Goal: Find specific page/section: Find specific page/section

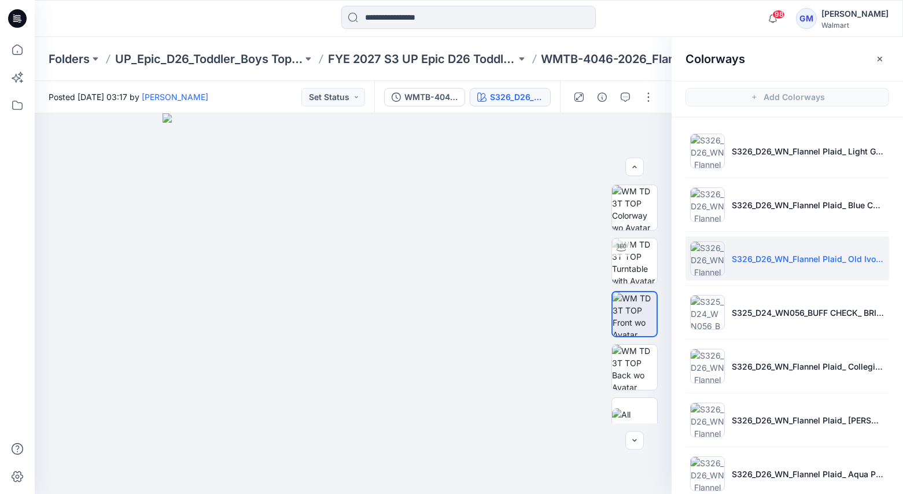
scroll to position [20, 0]
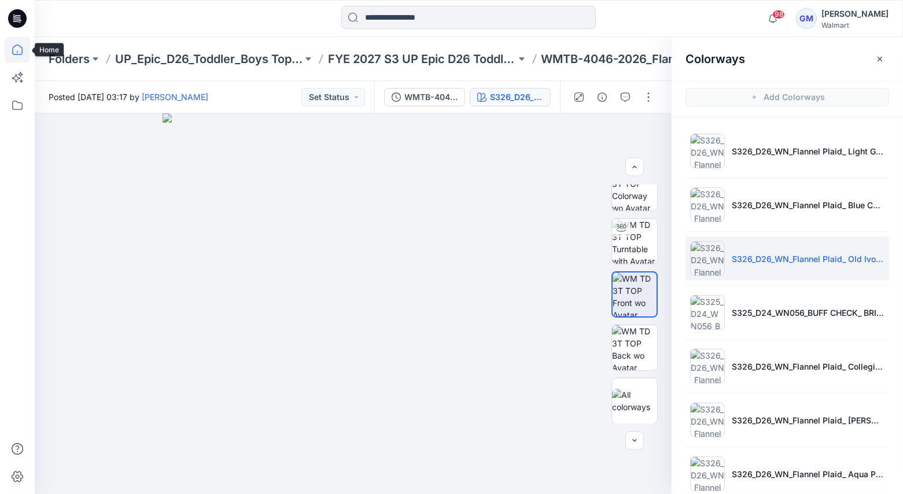
drag, startPoint x: 14, startPoint y: 49, endPoint x: 23, endPoint y: 51, distance: 9.5
click at [13, 49] on icon at bounding box center [17, 49] width 25 height 25
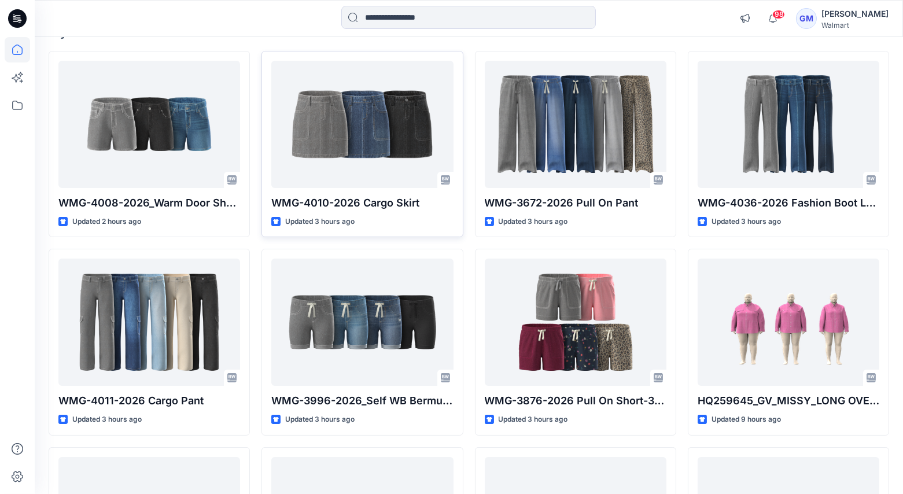
scroll to position [112, 0]
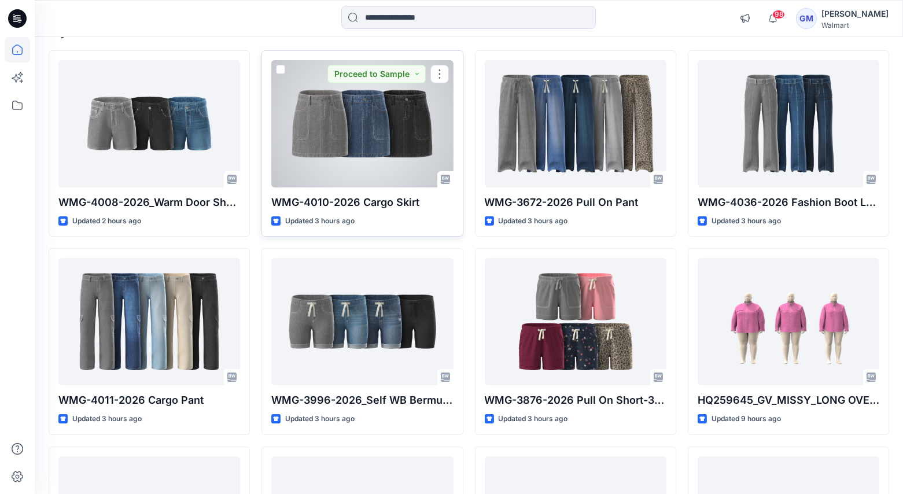
click at [361, 143] on div at bounding box center [362, 123] width 182 height 127
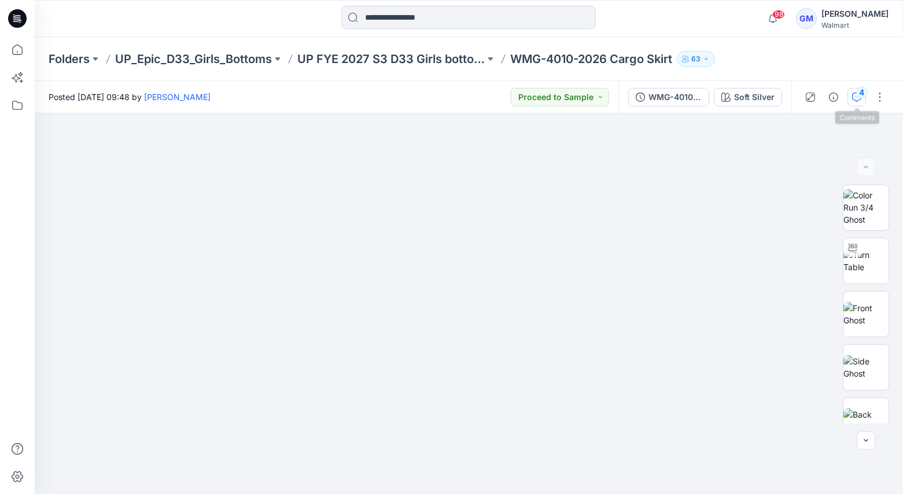
click at [855, 99] on icon "button" at bounding box center [856, 97] width 9 height 9
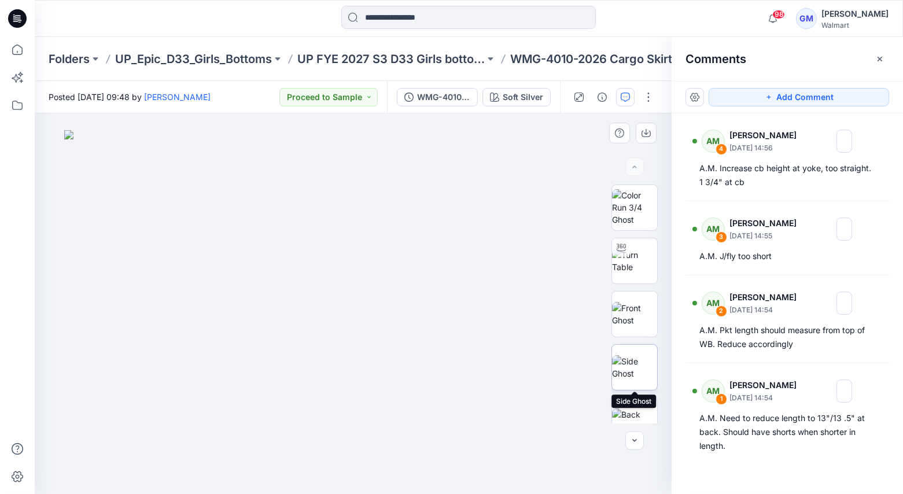
click at [642, 368] on img at bounding box center [634, 367] width 45 height 24
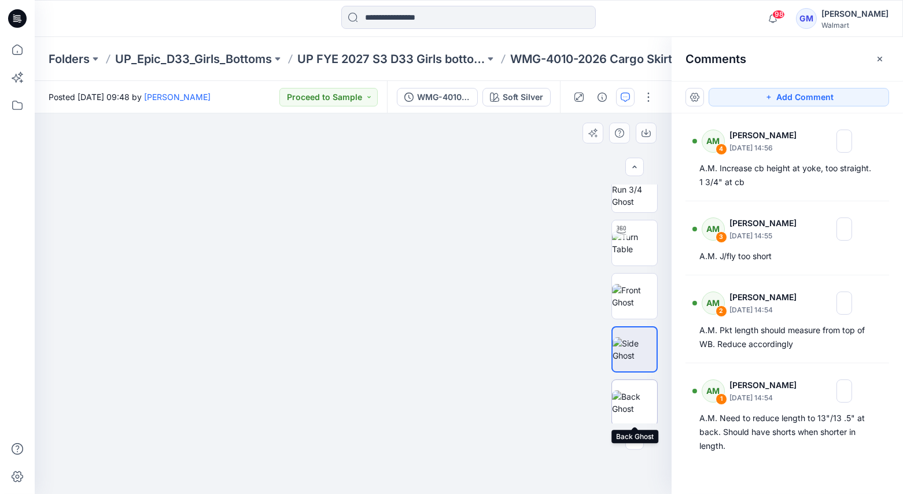
scroll to position [19, 0]
click at [636, 403] on img at bounding box center [634, 401] width 45 height 24
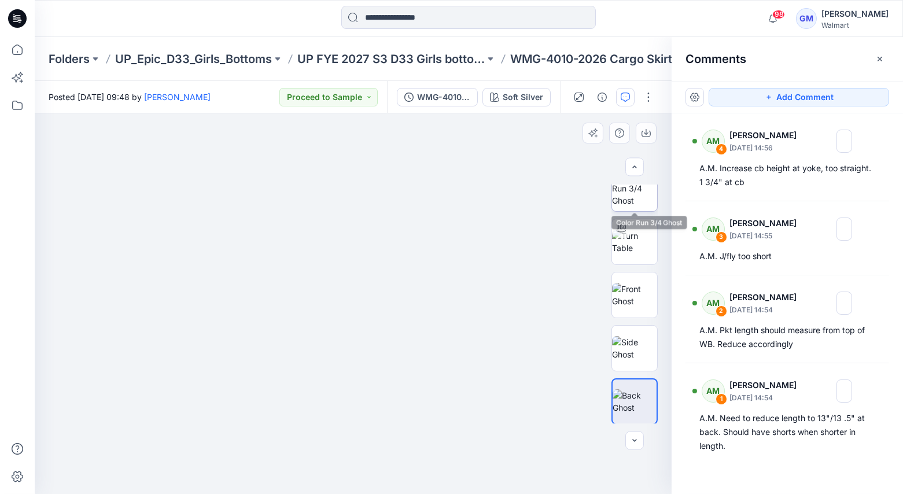
click at [629, 206] on img at bounding box center [634, 188] width 45 height 36
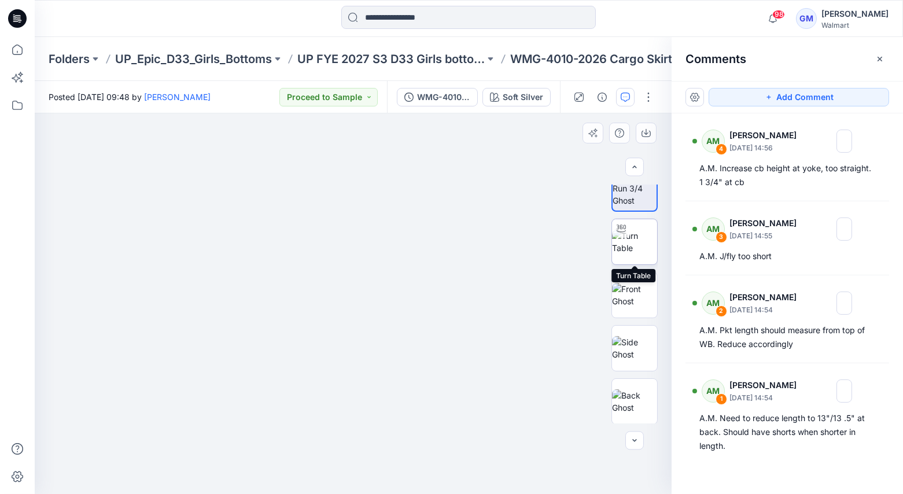
click at [619, 237] on img at bounding box center [634, 242] width 45 height 24
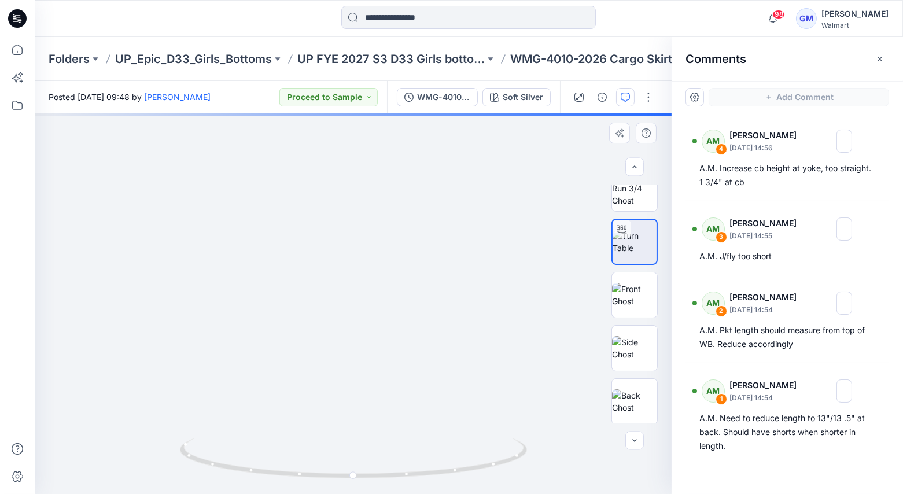
scroll to position [14, 0]
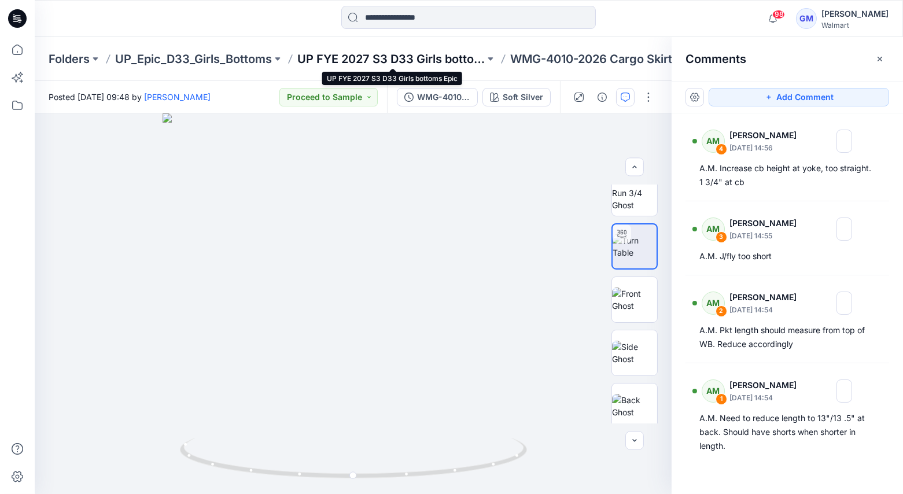
click at [365, 56] on p "UP FYE 2027 S3 D33 Girls bottoms Epic" at bounding box center [390, 59] width 187 height 16
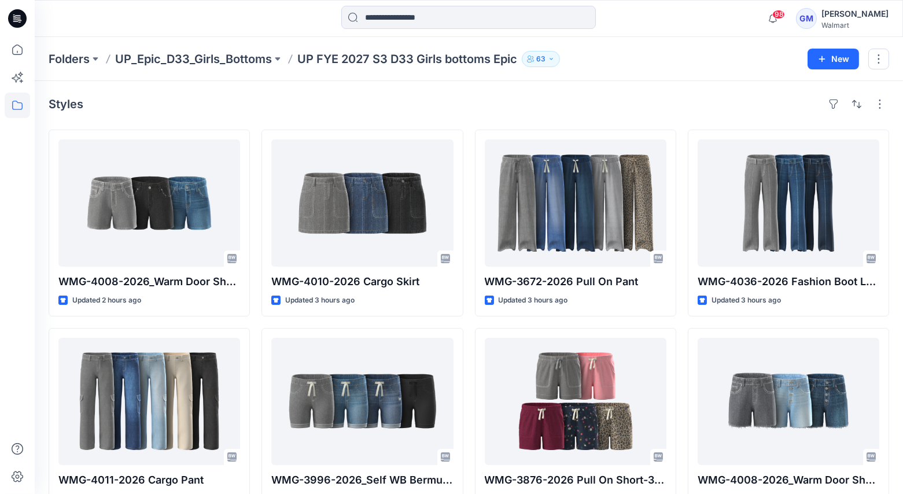
click at [177, 58] on p "UP_Epic_D33_Girls_Bottoms" at bounding box center [193, 59] width 157 height 16
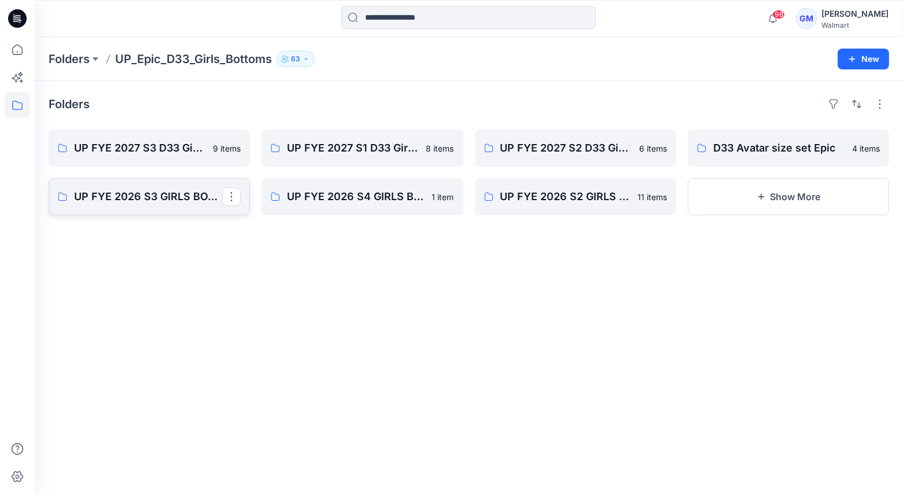
click at [113, 191] on p "UP FYE 2026 S3 GIRLS BOTTOMS" at bounding box center [148, 196] width 148 height 16
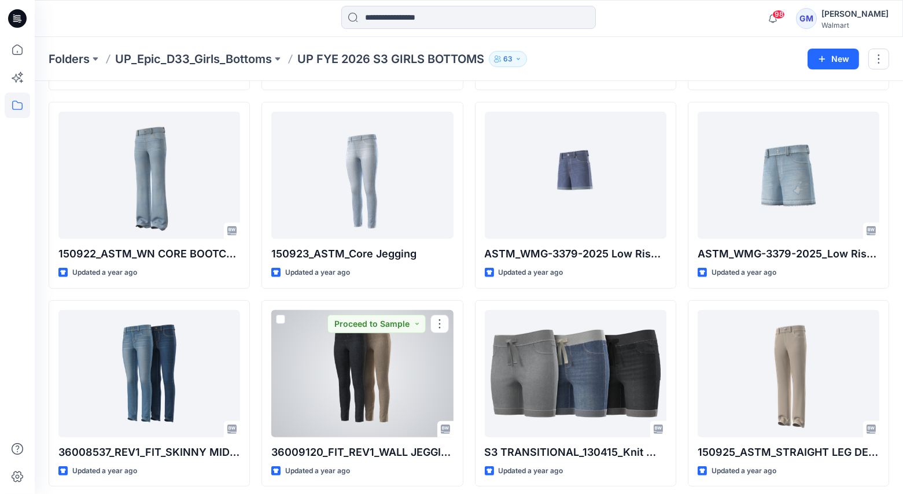
scroll to position [819, 0]
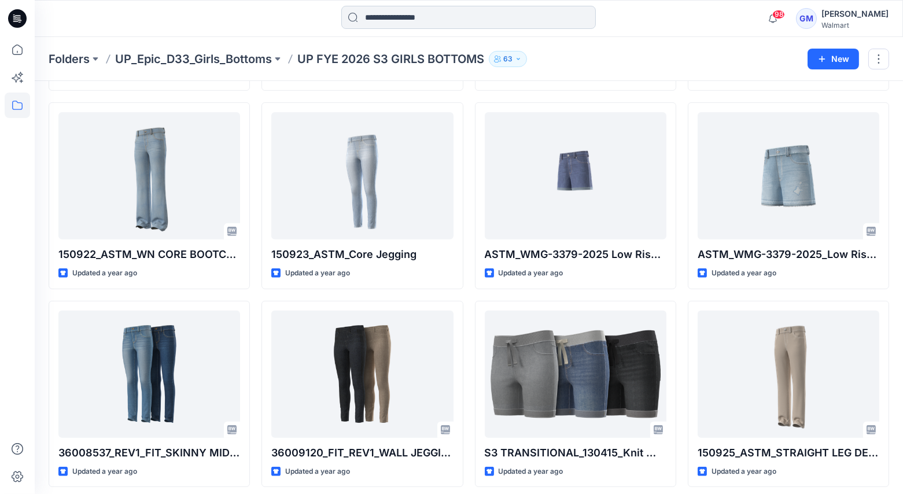
click at [372, 21] on input at bounding box center [468, 17] width 254 height 23
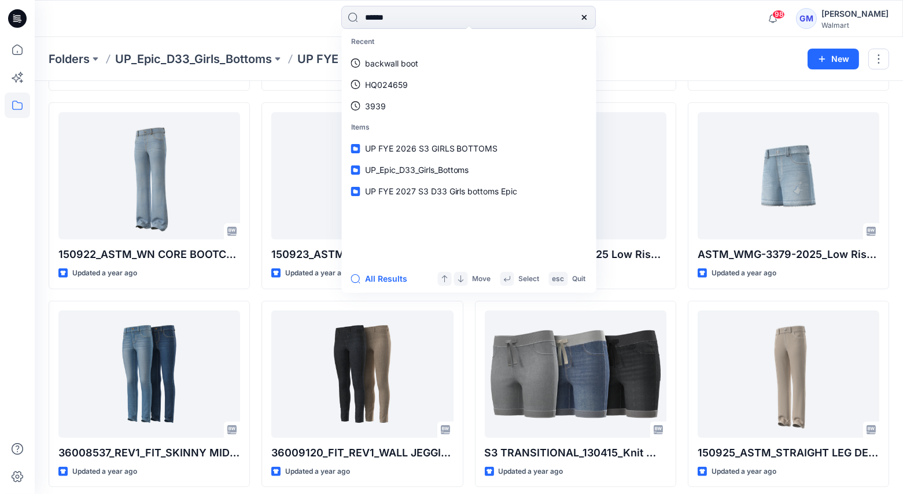
type input "*******"
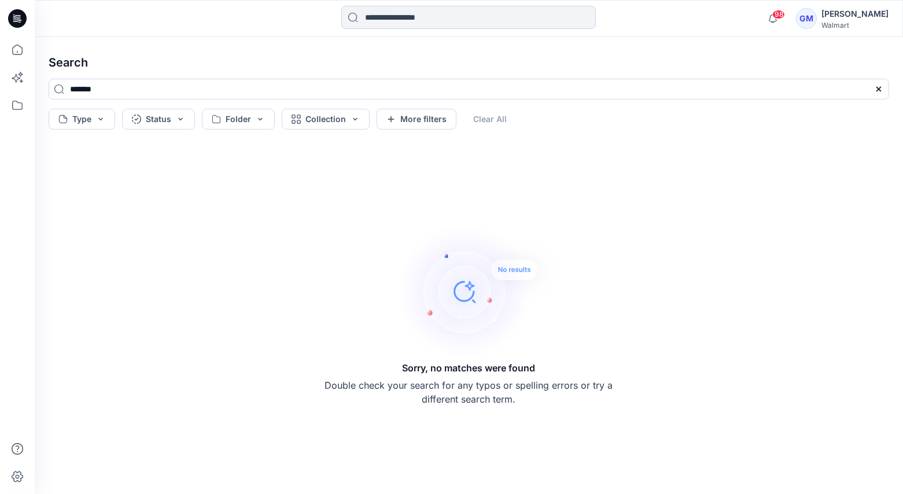
click at [405, 19] on input at bounding box center [468, 17] width 254 height 23
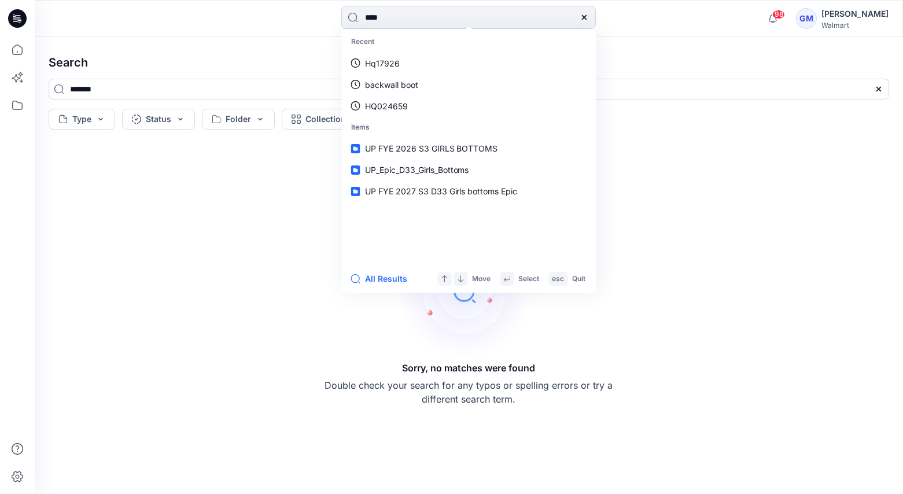
type input "*****"
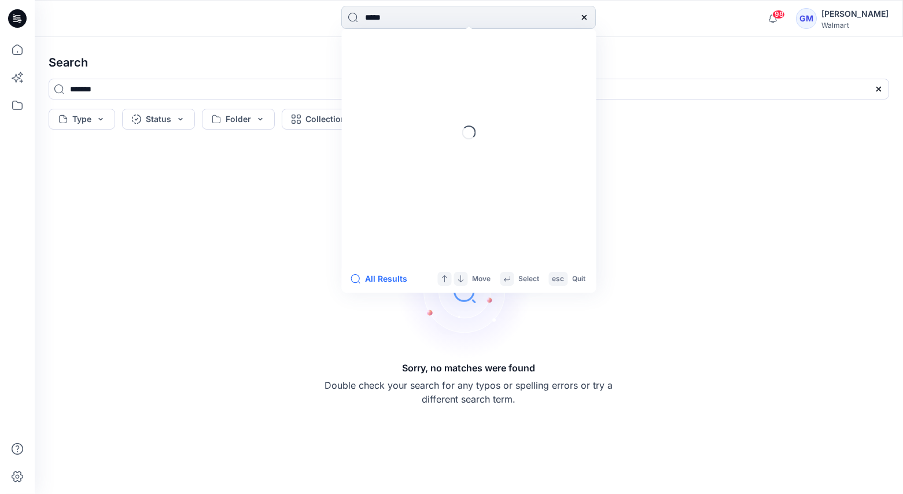
type input "*****"
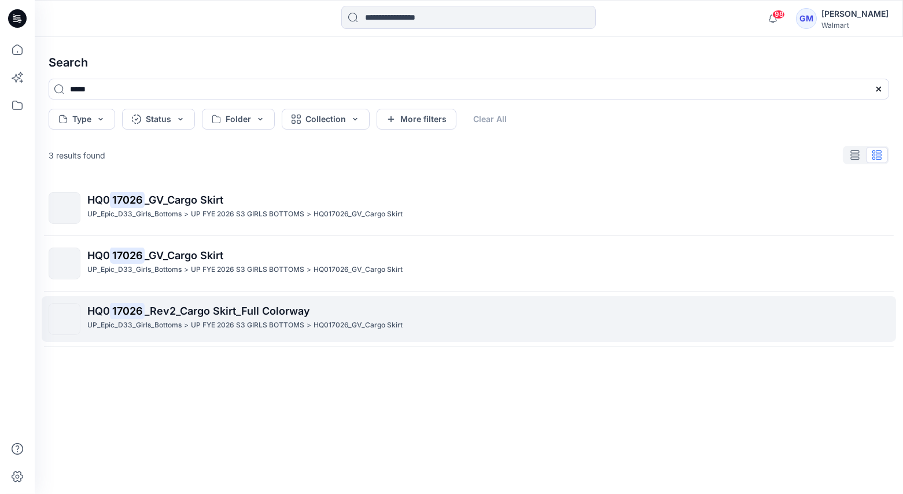
click at [152, 309] on span "_Rev2_Cargo Skirt_Full Colorway" at bounding box center [227, 311] width 165 height 12
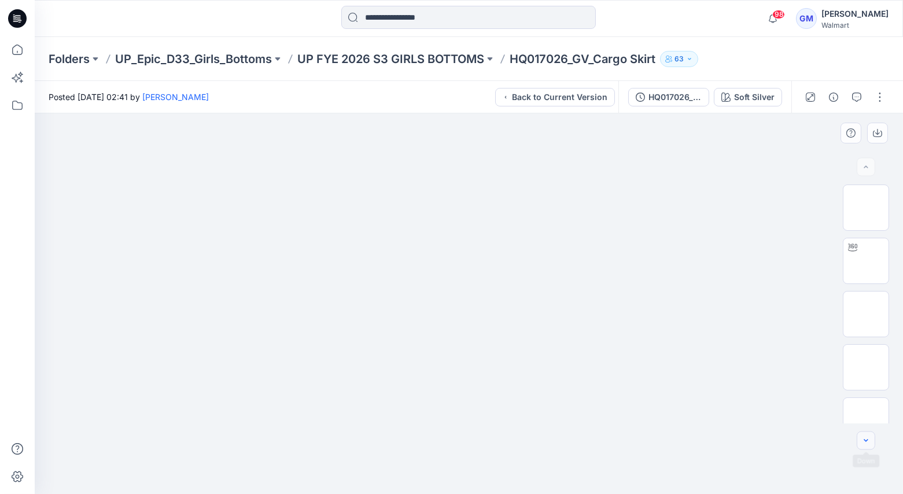
click at [869, 442] on icon "button" at bounding box center [865, 440] width 9 height 9
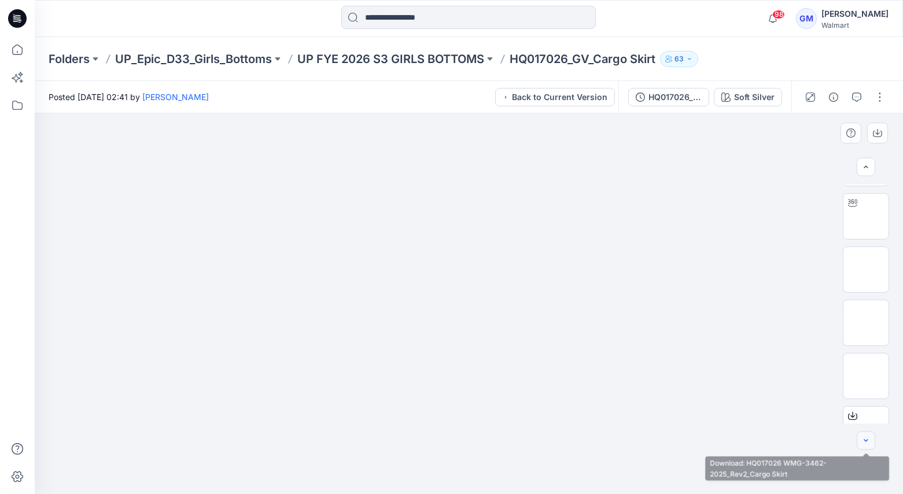
click at [869, 441] on icon "button" at bounding box center [865, 440] width 9 height 9
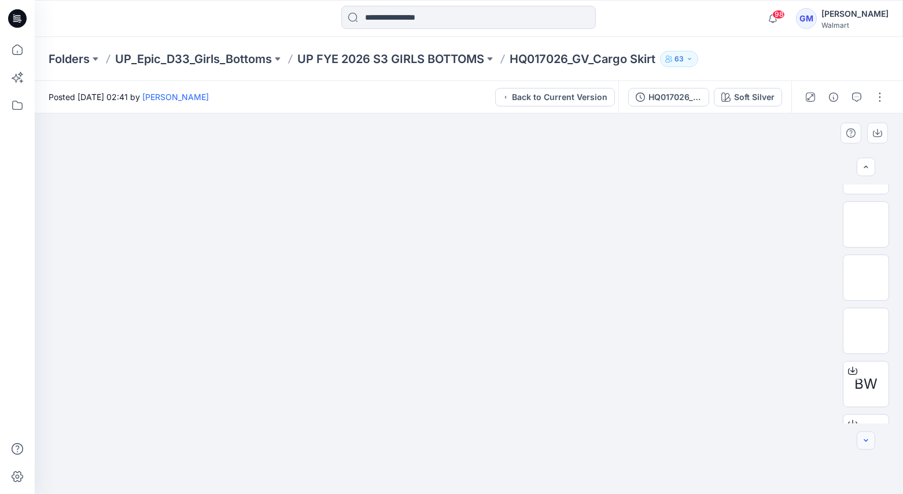
click at [867, 442] on icon "button" at bounding box center [865, 440] width 9 height 9
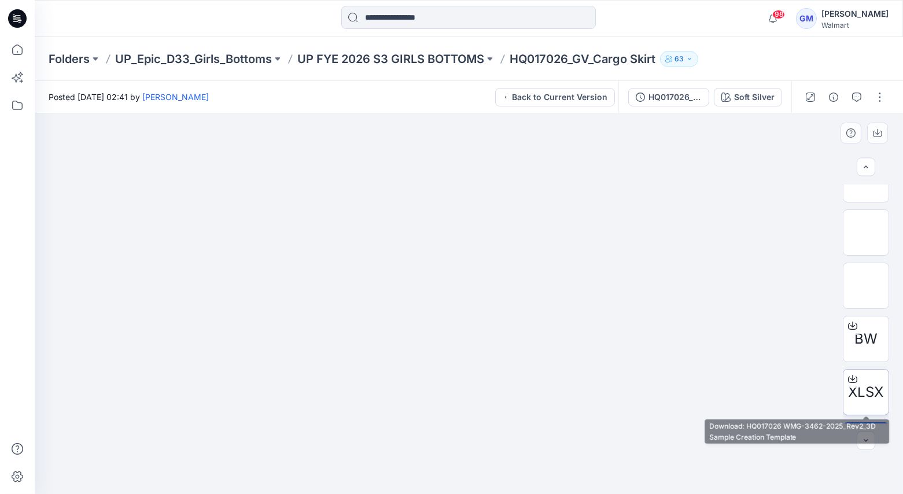
click at [867, 400] on span "XLSX" at bounding box center [865, 392] width 35 height 21
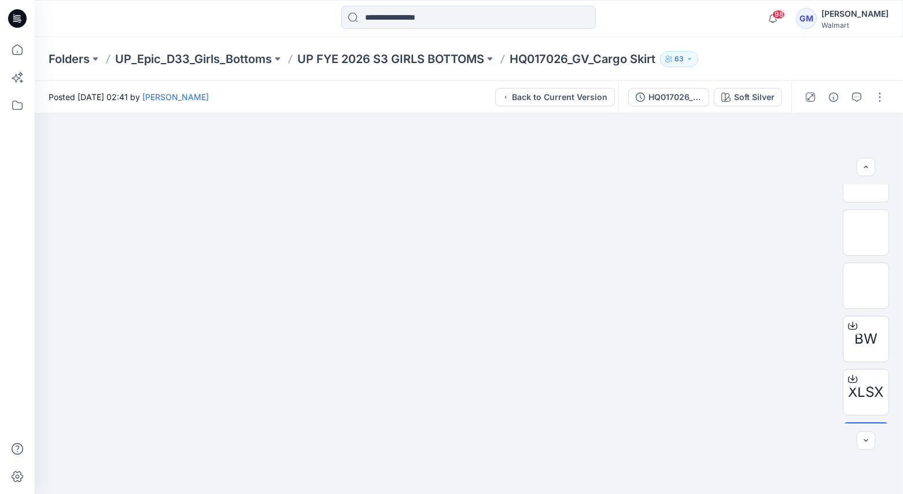
click at [632, 13] on div at bounding box center [469, 18] width 434 height 25
click at [564, 97] on button "Back to Current Version" at bounding box center [555, 97] width 120 height 19
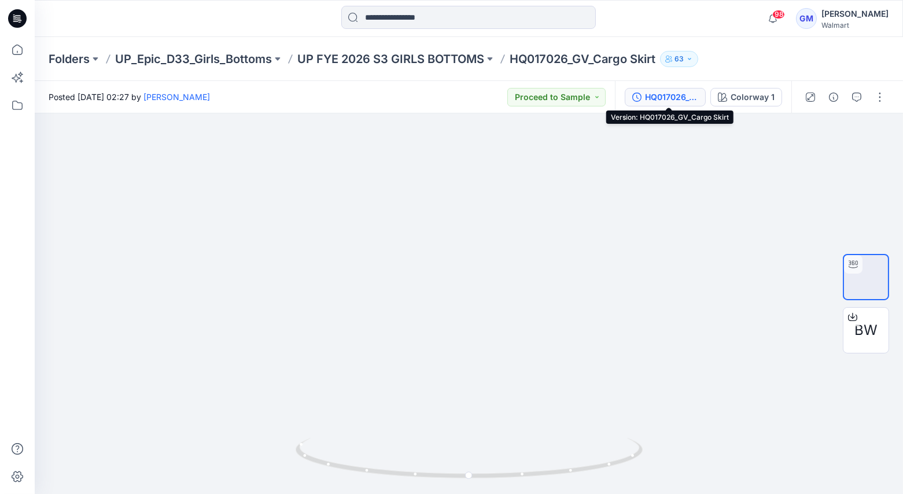
click at [690, 91] on div "HQ017026_GV_Cargo Skirt" at bounding box center [671, 97] width 53 height 13
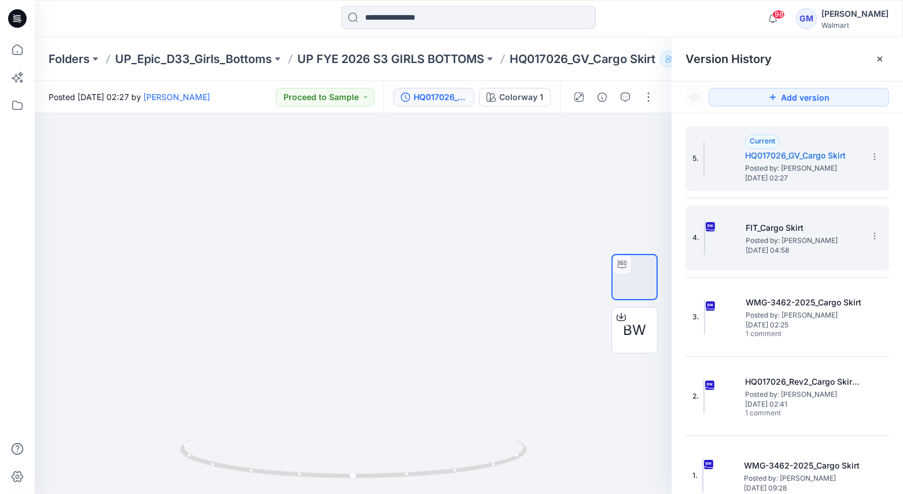
click at [808, 235] on span "Posted by: [PERSON_NAME]" at bounding box center [803, 241] width 116 height 12
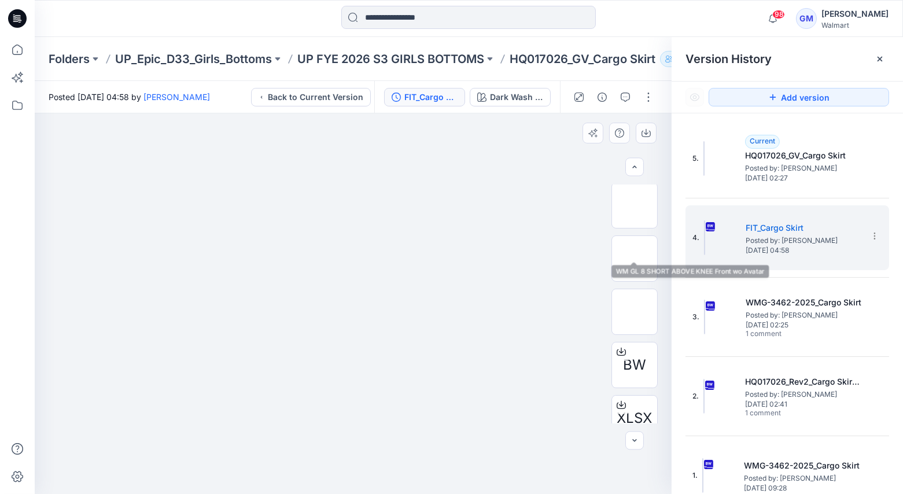
scroll to position [126, 0]
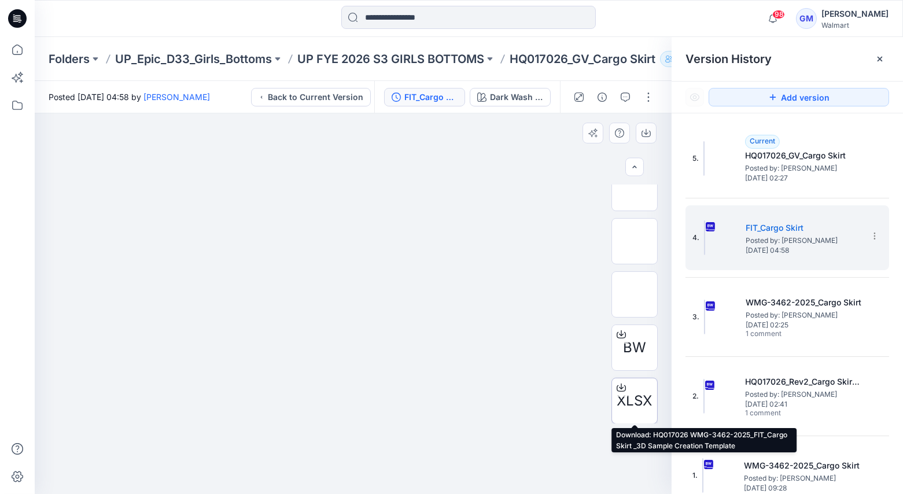
click at [641, 400] on span "XLSX" at bounding box center [634, 400] width 35 height 21
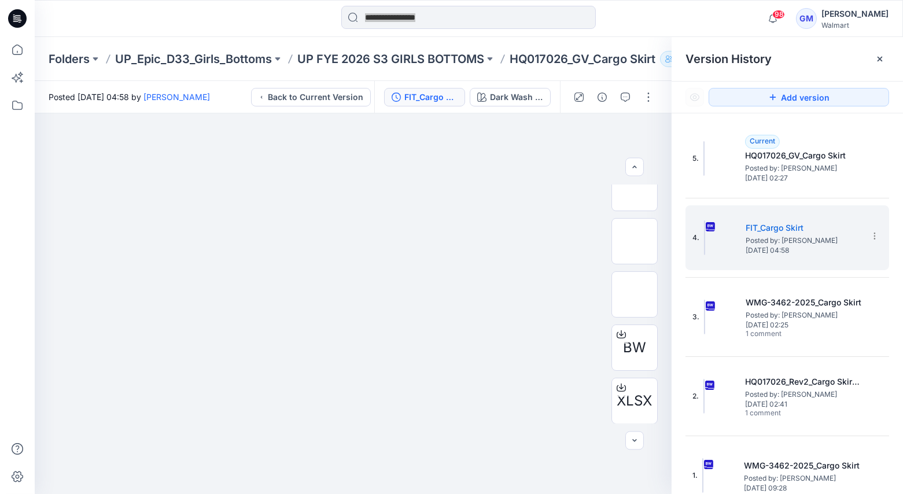
click at [694, 23] on div "98 Notifications Your style WML-3954-2026 Crease Tapered [PERSON_NAME] is ready…" at bounding box center [468, 18] width 867 height 25
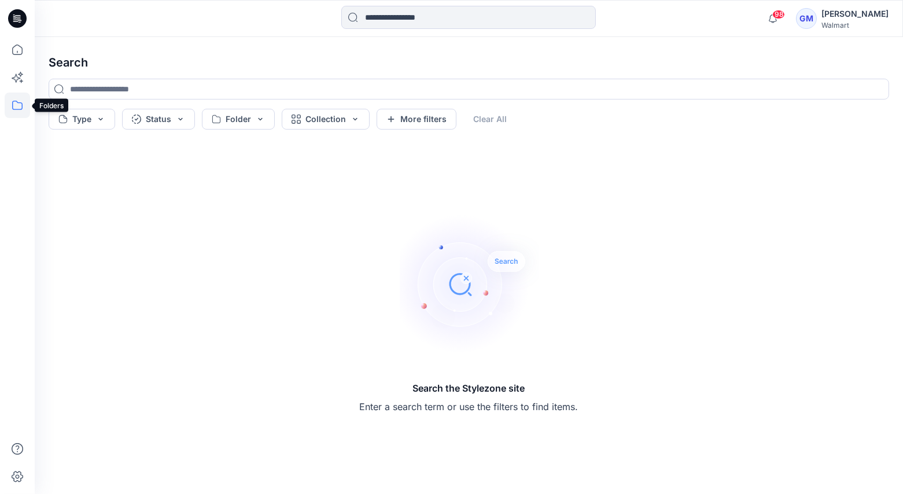
click at [18, 105] on icon at bounding box center [17, 105] width 25 height 25
drag, startPoint x: 165, startPoint y: 21, endPoint x: 169, endPoint y: 27, distance: 7.0
click at [165, 21] on icon at bounding box center [163, 19] width 3 height 6
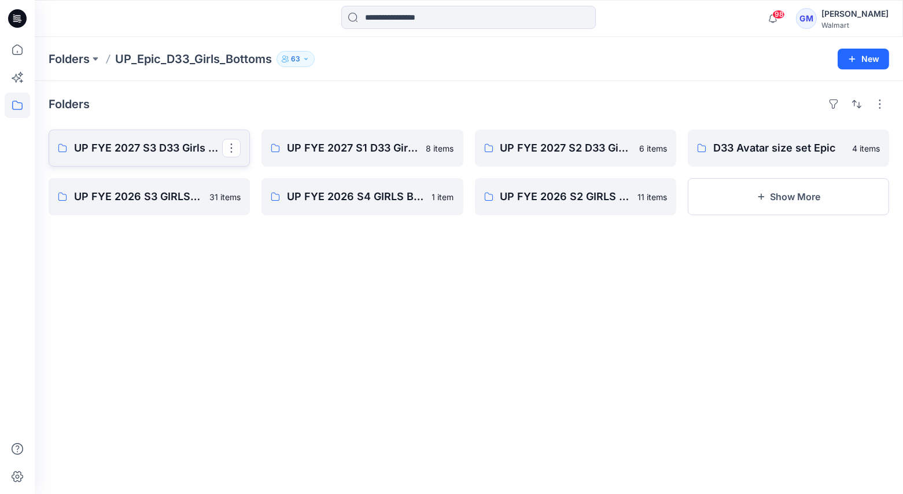
click at [175, 146] on p "UP FYE 2027 S3 D33 Girls bottoms Epic" at bounding box center [148, 148] width 148 height 16
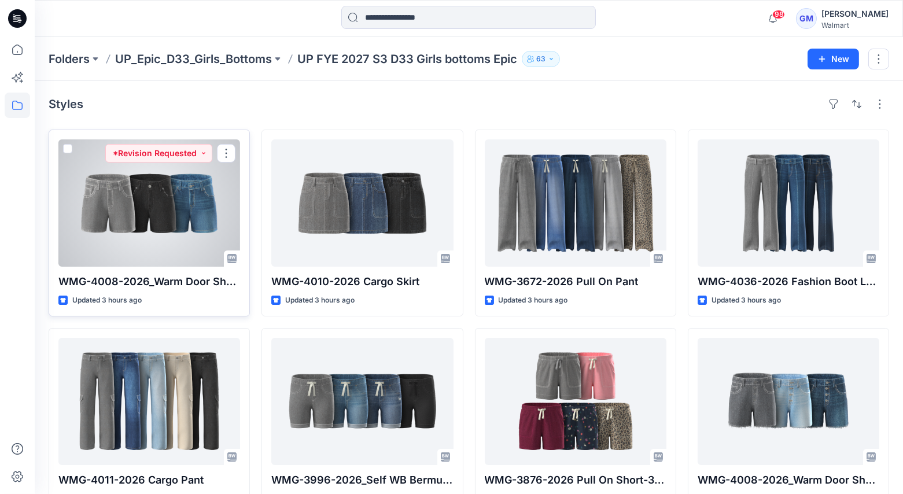
click at [164, 209] on div at bounding box center [149, 202] width 182 height 127
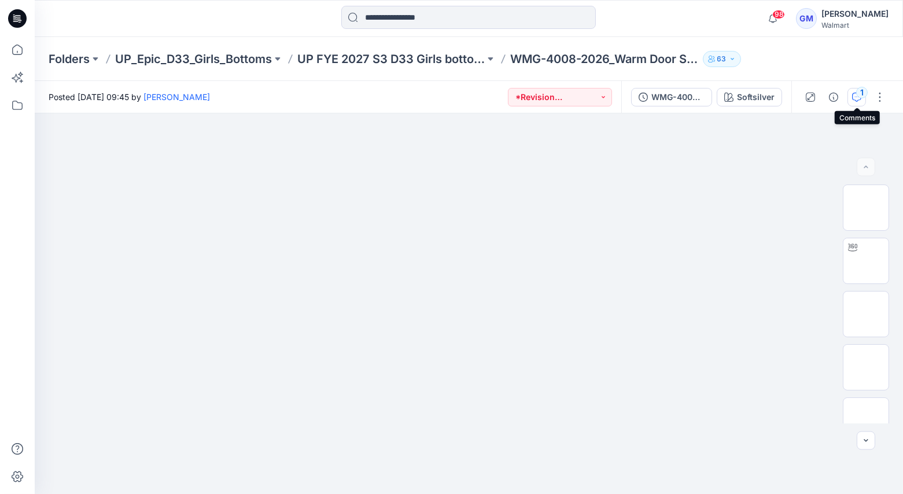
click at [861, 98] on button "1" at bounding box center [856, 97] width 19 height 19
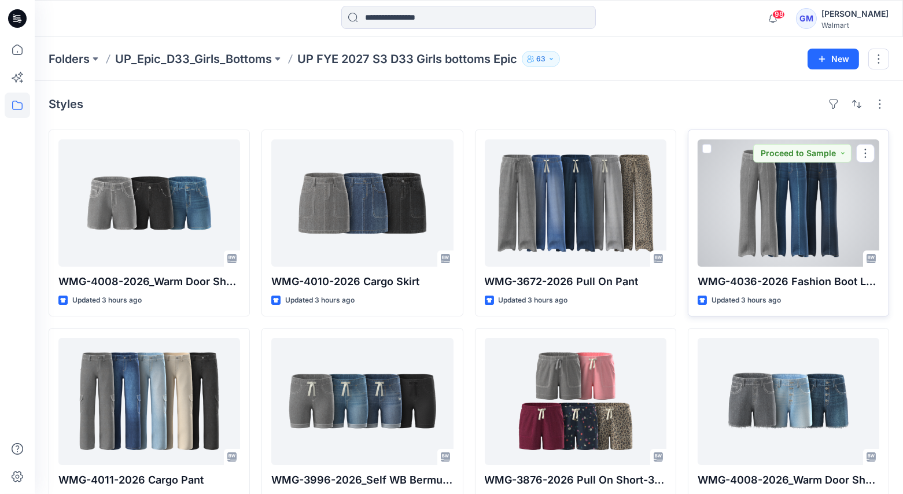
click at [766, 214] on div at bounding box center [788, 202] width 182 height 127
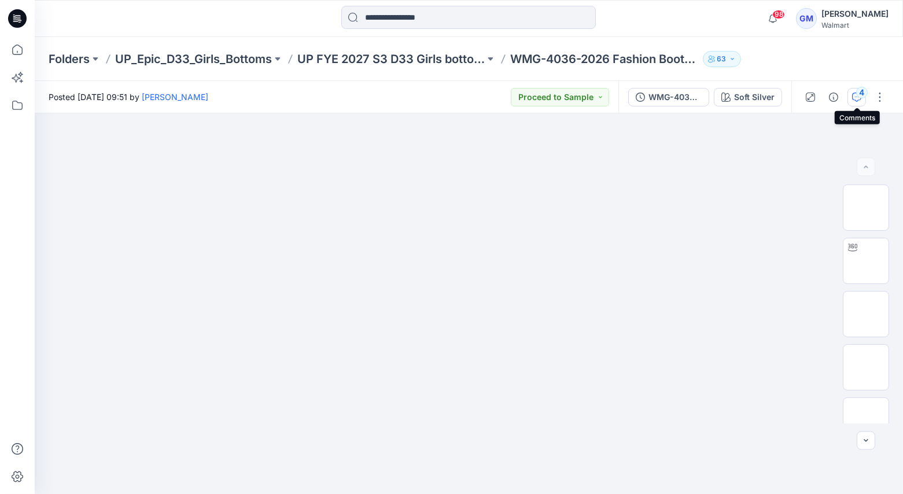
click at [857, 90] on div "4" at bounding box center [862, 93] width 12 height 12
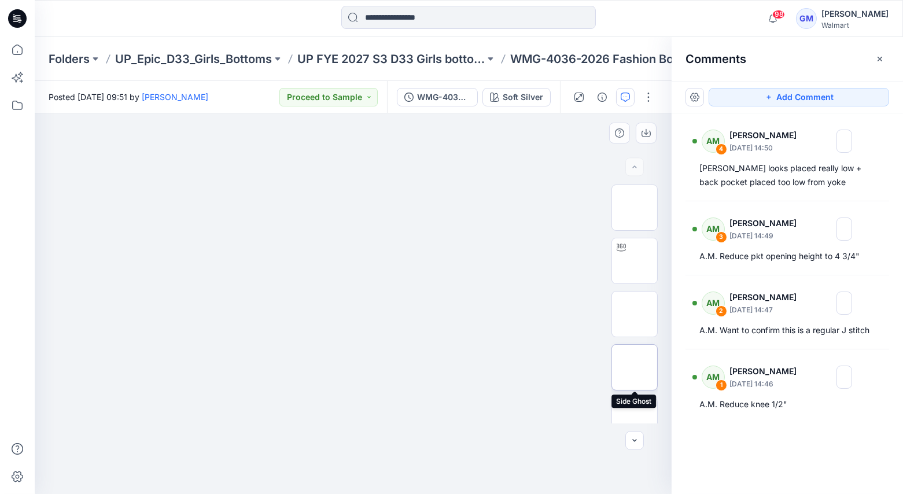
click at [634, 367] on img at bounding box center [634, 367] width 0 height 0
click at [634, 420] on img at bounding box center [634, 420] width 0 height 0
click at [634, 208] on img at bounding box center [634, 208] width 0 height 0
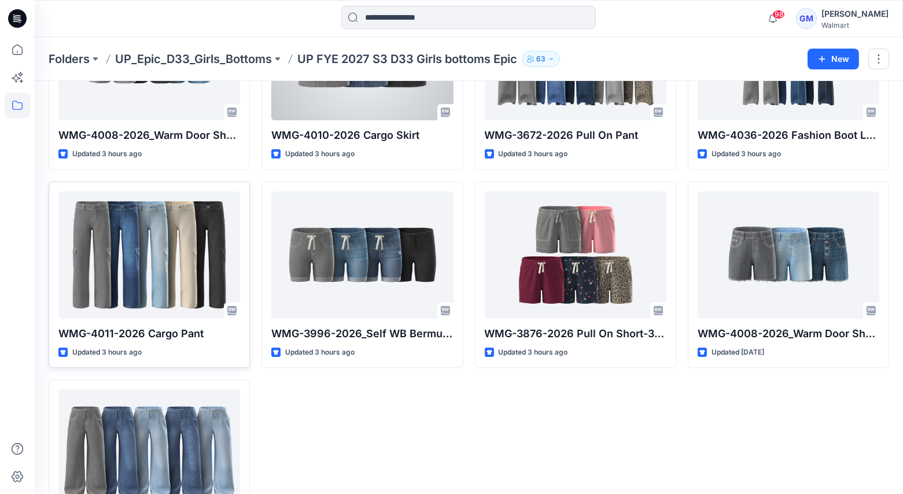
scroll to position [187, 0]
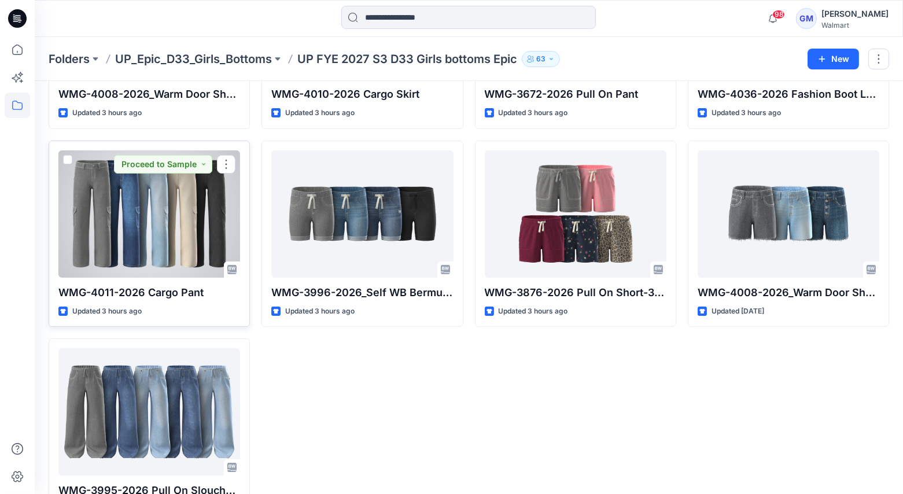
click at [132, 222] on div at bounding box center [149, 213] width 182 height 127
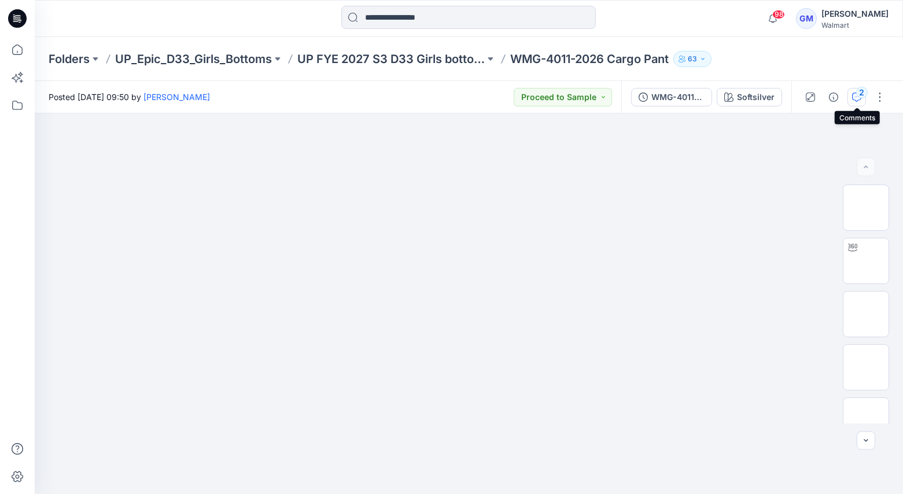
click at [859, 96] on div "2" at bounding box center [862, 93] width 12 height 12
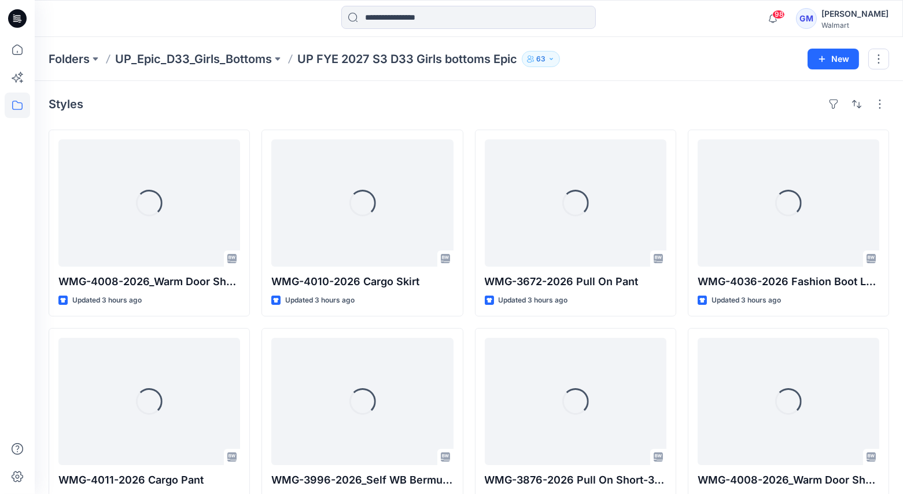
scroll to position [187, 0]
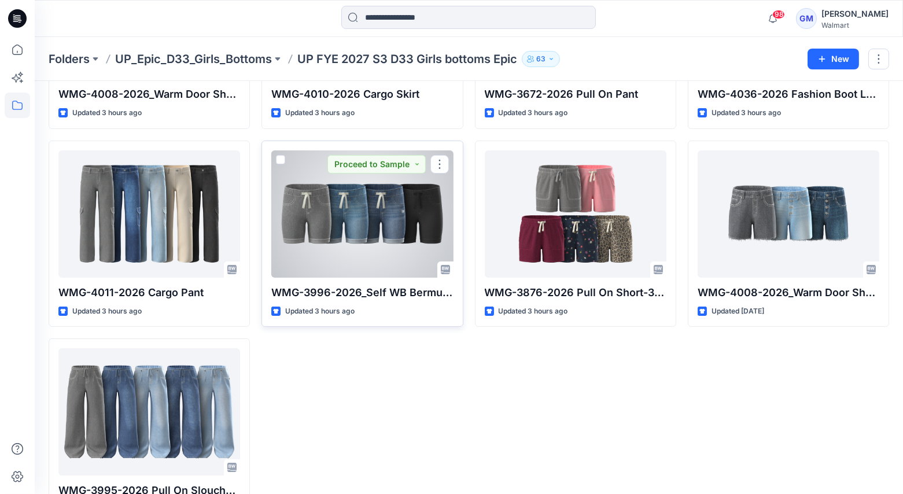
click at [360, 219] on div at bounding box center [362, 213] width 182 height 127
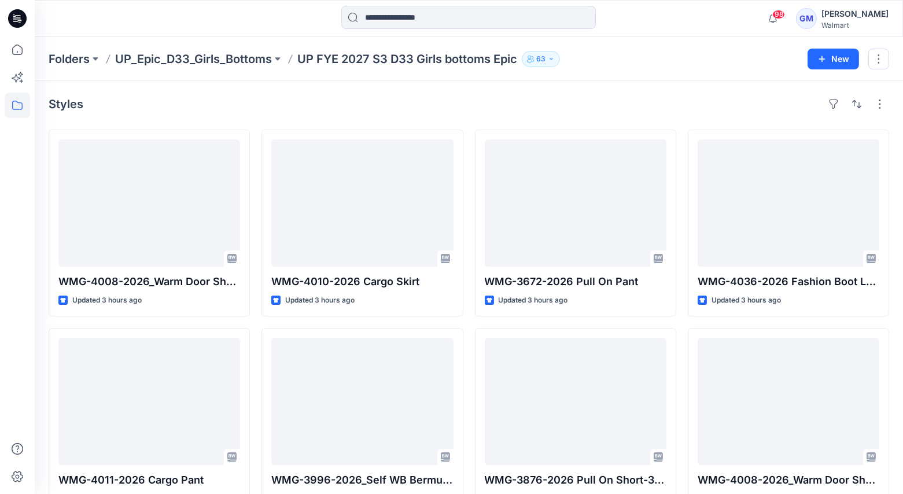
scroll to position [187, 0]
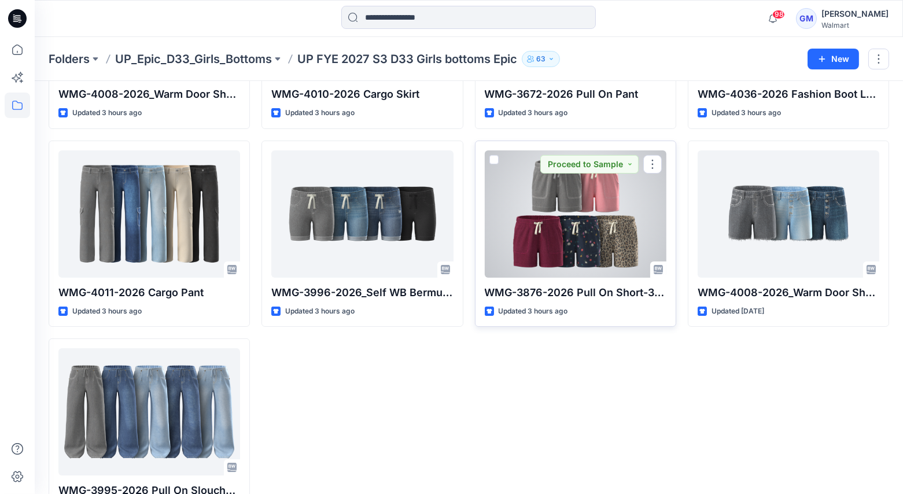
click at [558, 191] on div at bounding box center [576, 213] width 182 height 127
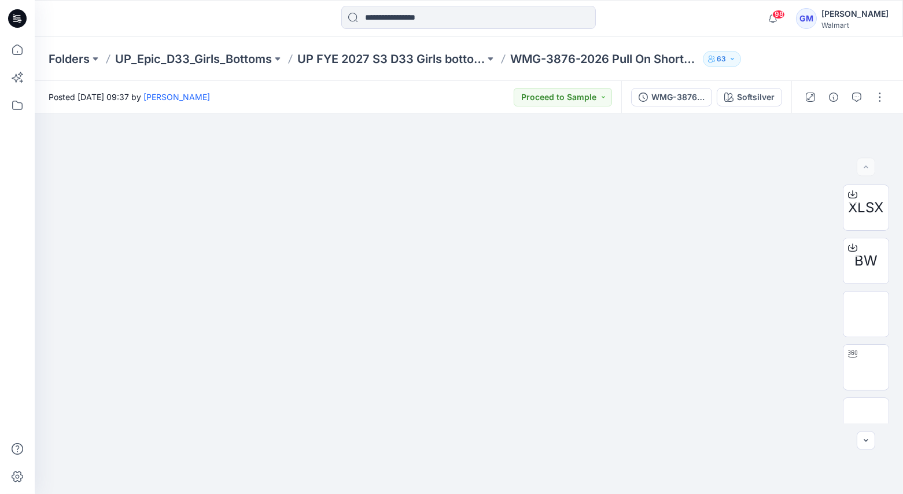
scroll to position [187, 0]
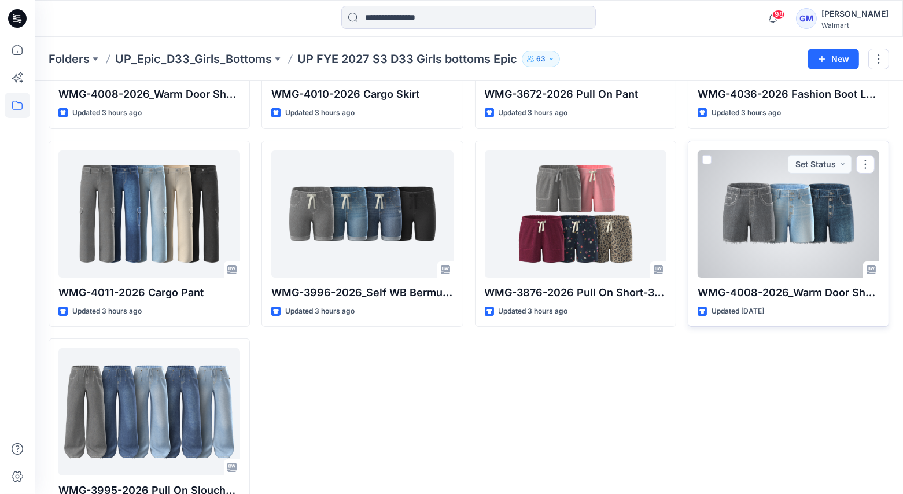
click at [807, 223] on div at bounding box center [788, 213] width 182 height 127
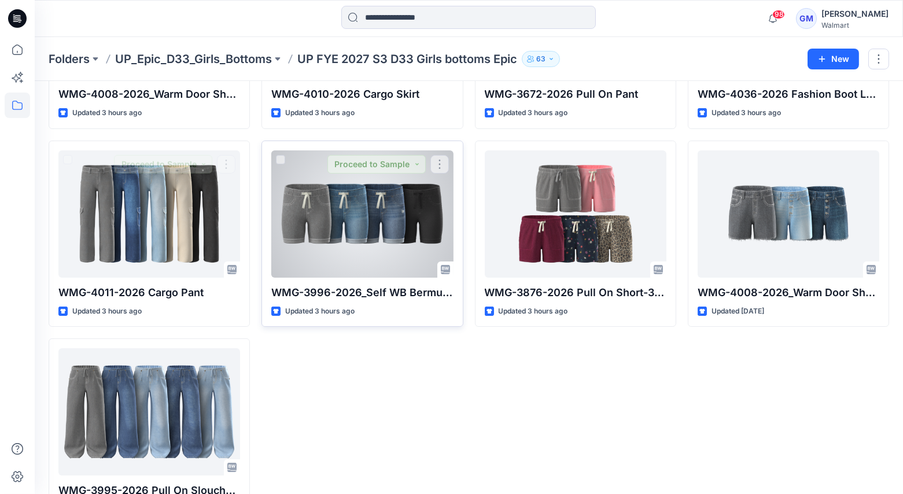
scroll to position [230, 0]
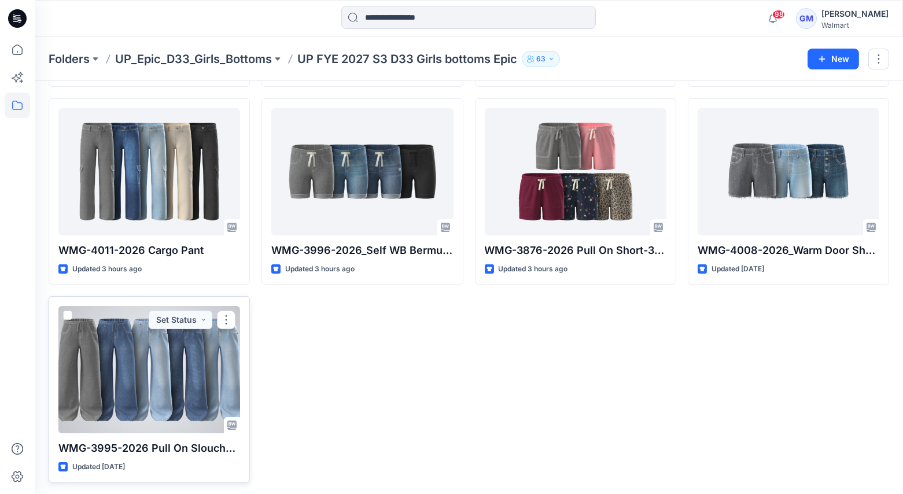
click at [141, 355] on div at bounding box center [149, 369] width 182 height 127
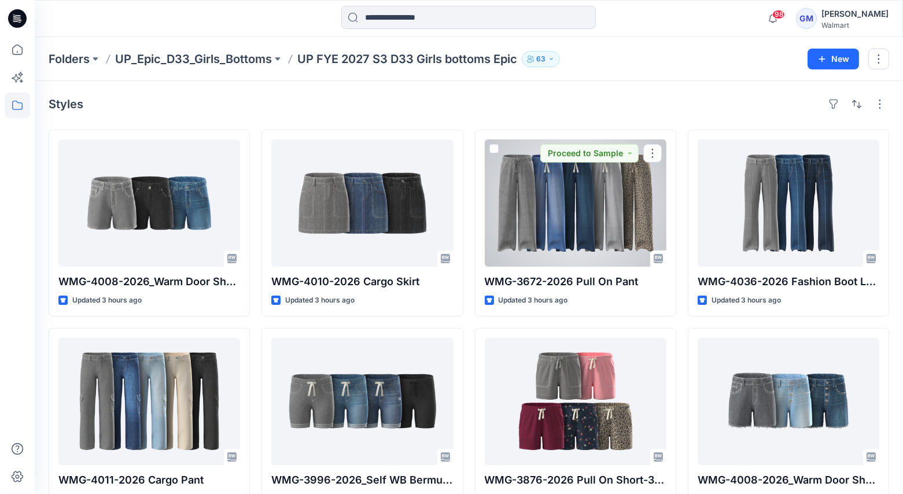
click at [598, 219] on div at bounding box center [576, 202] width 182 height 127
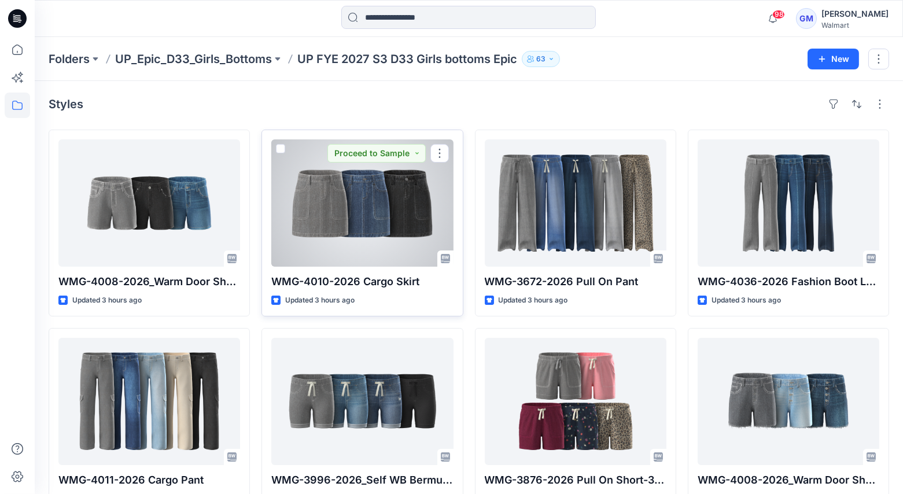
click at [358, 206] on div at bounding box center [362, 202] width 182 height 127
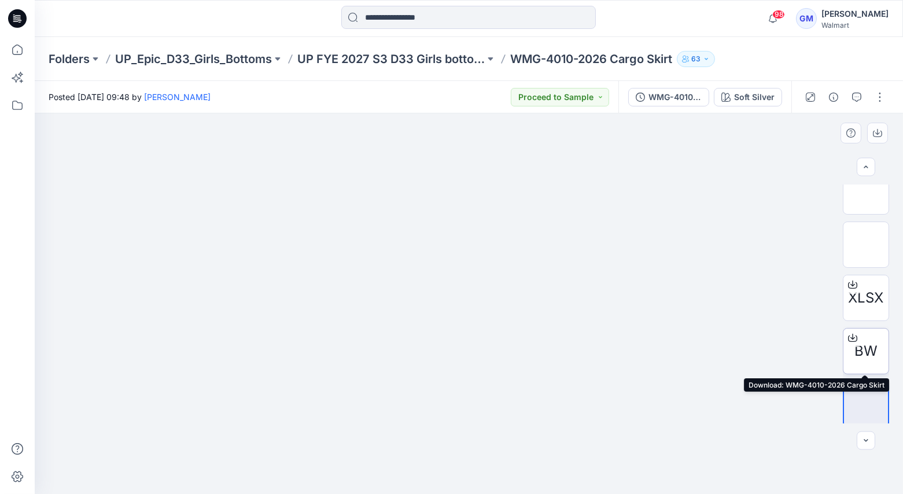
scroll to position [179, 0]
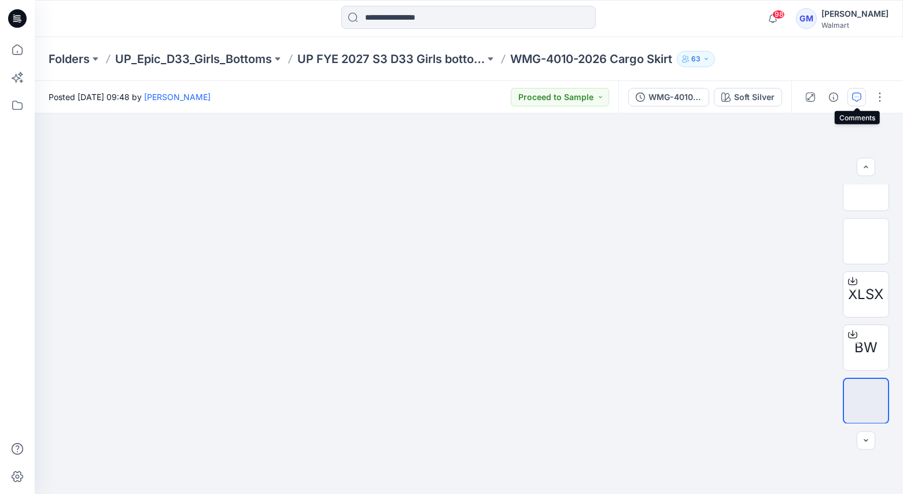
click at [857, 101] on icon "button" at bounding box center [856, 97] width 9 height 9
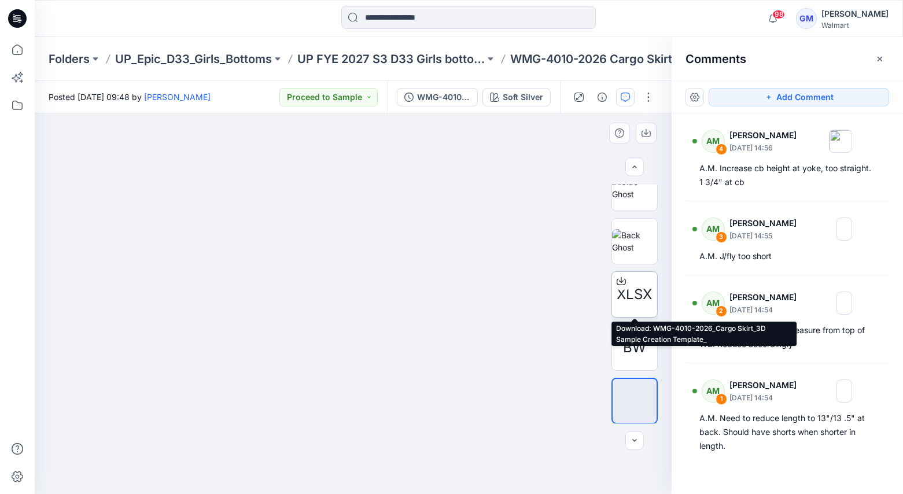
click at [633, 301] on span "XLSX" at bounding box center [634, 294] width 35 height 21
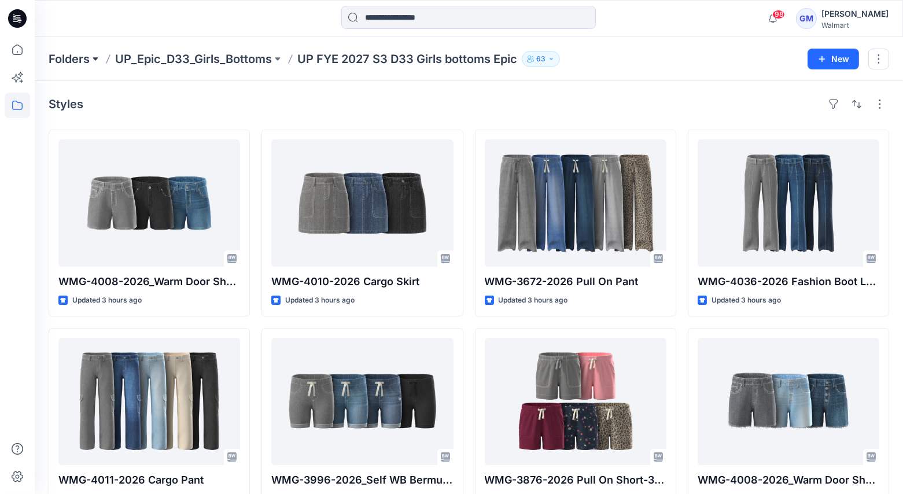
drag, startPoint x: 90, startPoint y: 62, endPoint x: 99, endPoint y: 64, distance: 10.0
click at [90, 62] on div "Folders UP_Epic_D33_Girls_Bottoms UP FYE 2027 S3 D33 Girls bottoms Epic 63" at bounding box center [424, 59] width 750 height 16
click at [75, 61] on p "Folders" at bounding box center [69, 59] width 41 height 16
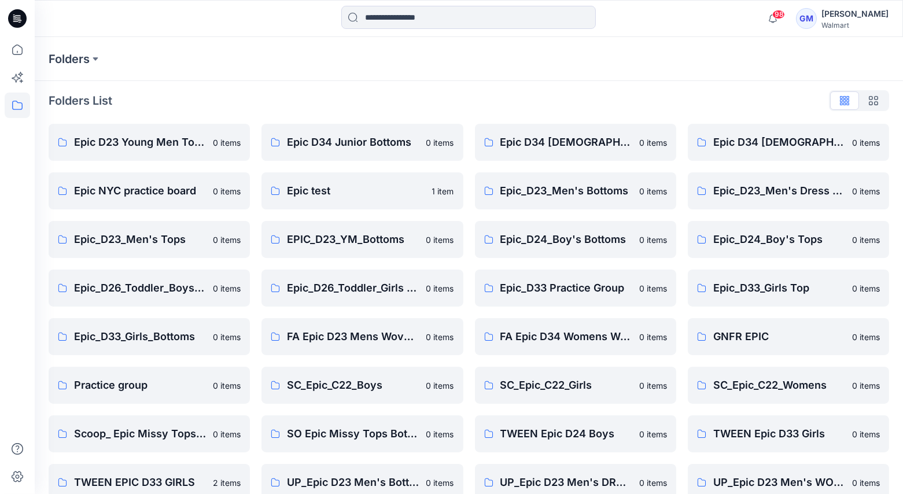
scroll to position [267, 0]
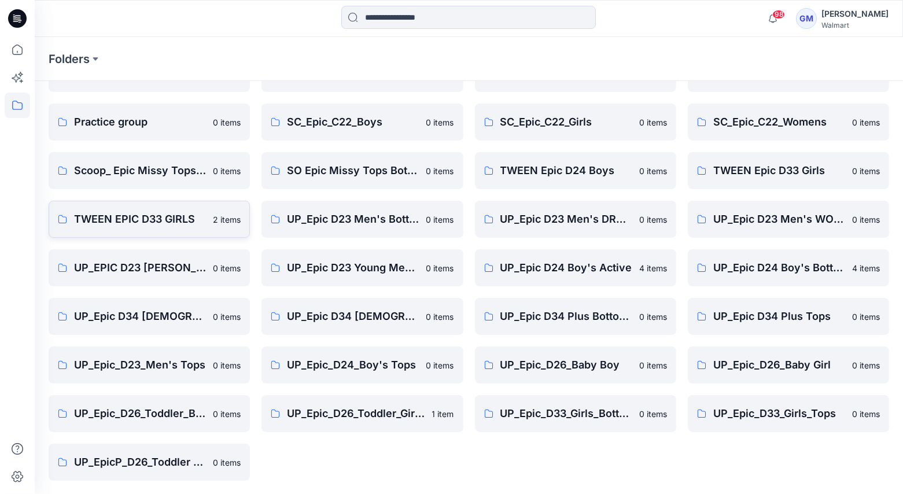
click at [141, 205] on link "TWEEN EPIC D33 GIRLS 2 items" at bounding box center [149, 219] width 201 height 37
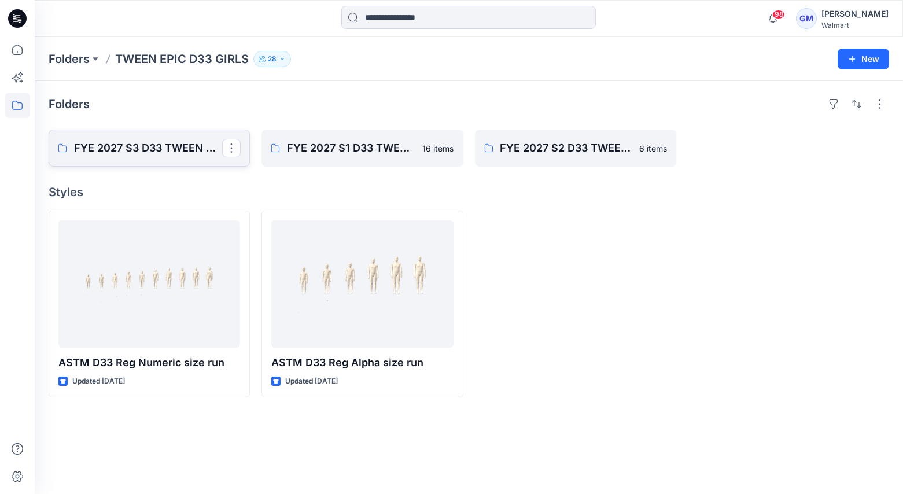
click at [110, 141] on p "FYE 2027 S3 D33 TWEEN GIRL EPIC" at bounding box center [148, 148] width 148 height 16
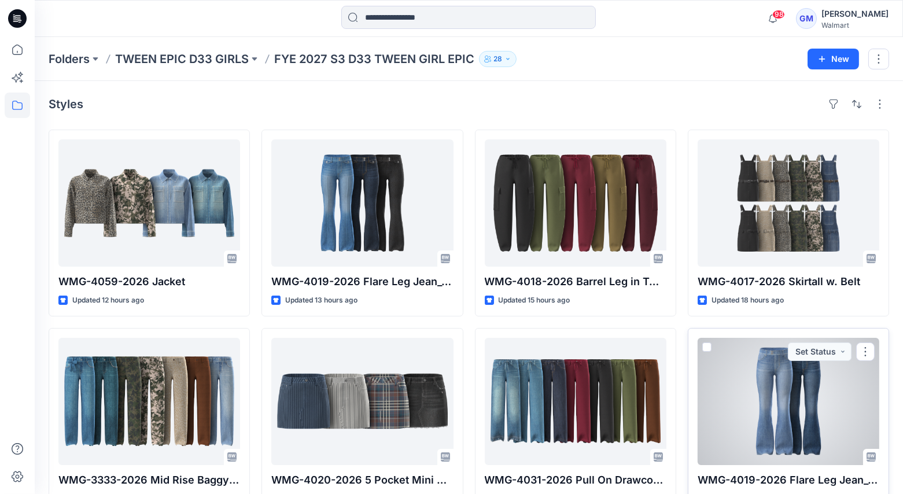
scroll to position [32, 0]
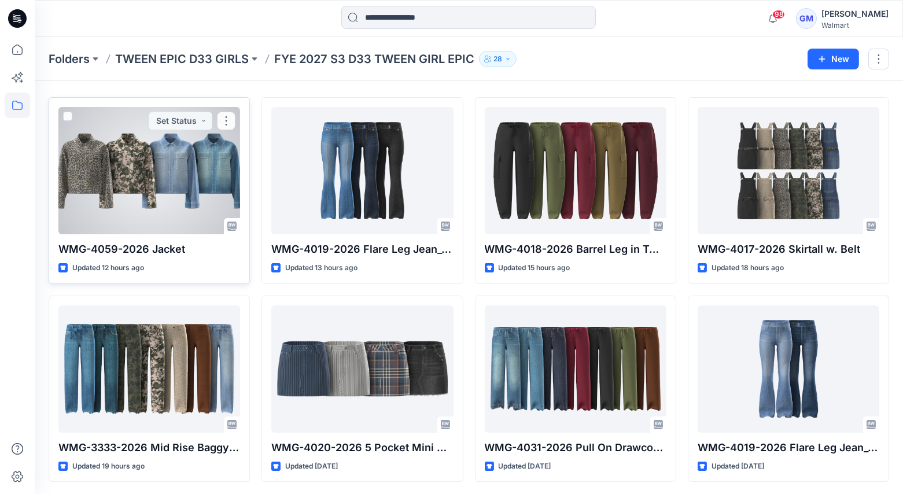
click at [184, 197] on div at bounding box center [149, 170] width 182 height 127
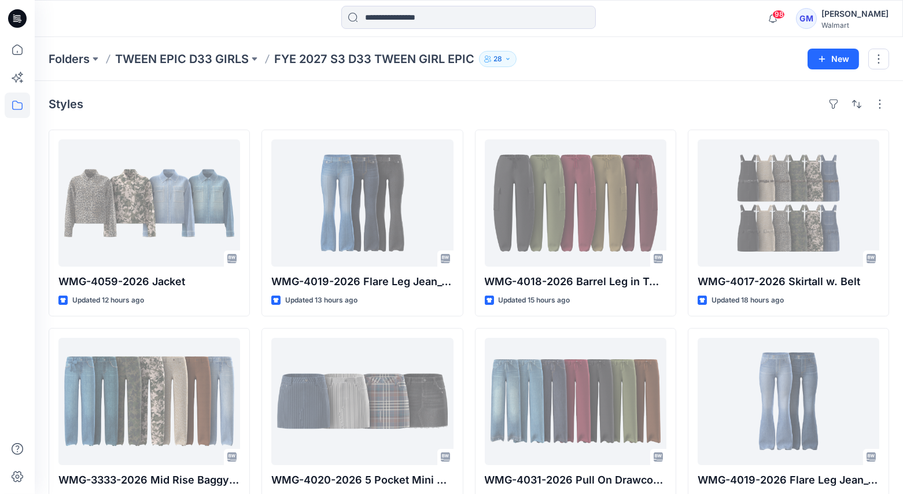
scroll to position [32, 0]
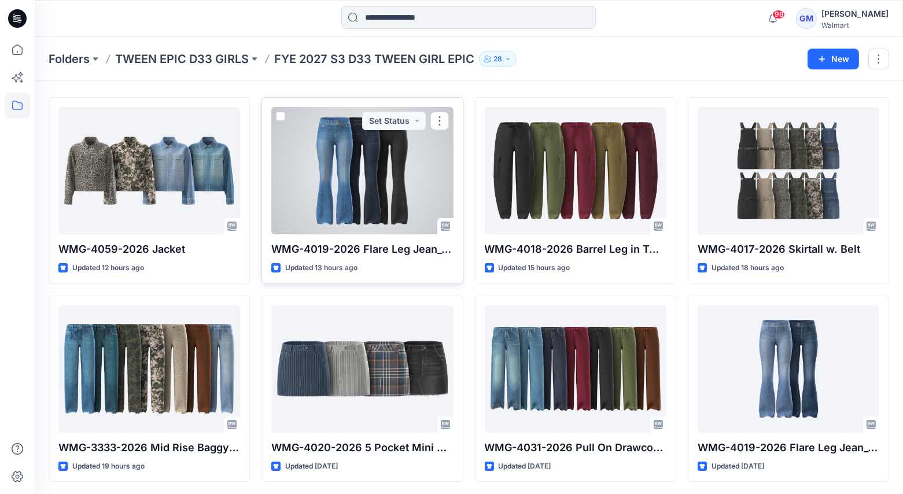
click at [304, 173] on div at bounding box center [362, 170] width 182 height 127
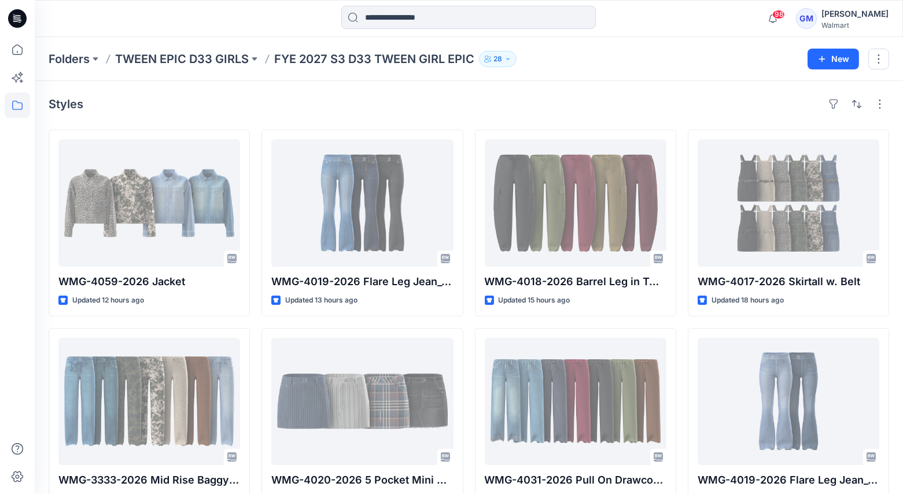
scroll to position [32, 0]
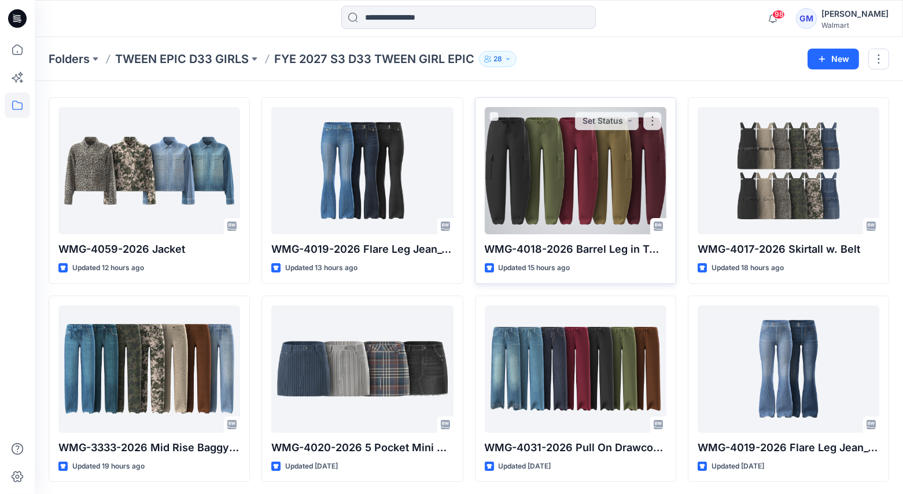
click at [579, 176] on div at bounding box center [576, 170] width 182 height 127
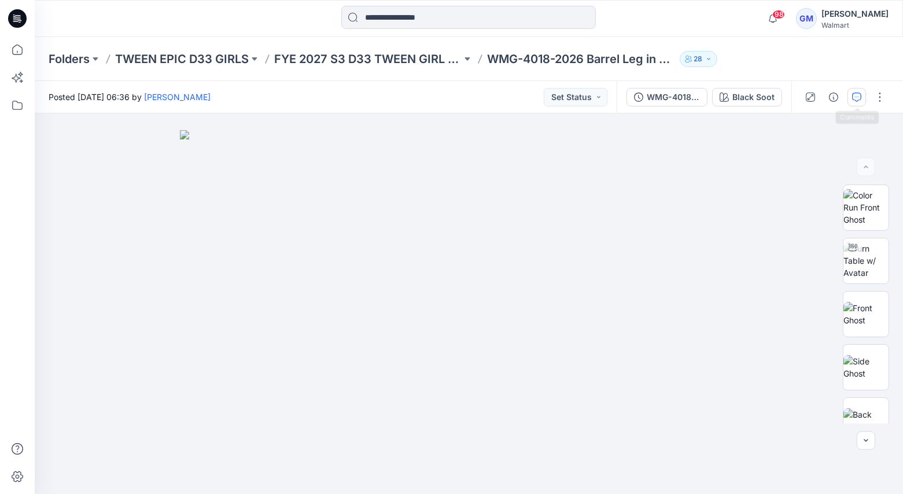
click at [852, 97] on icon "button" at bounding box center [856, 97] width 9 height 9
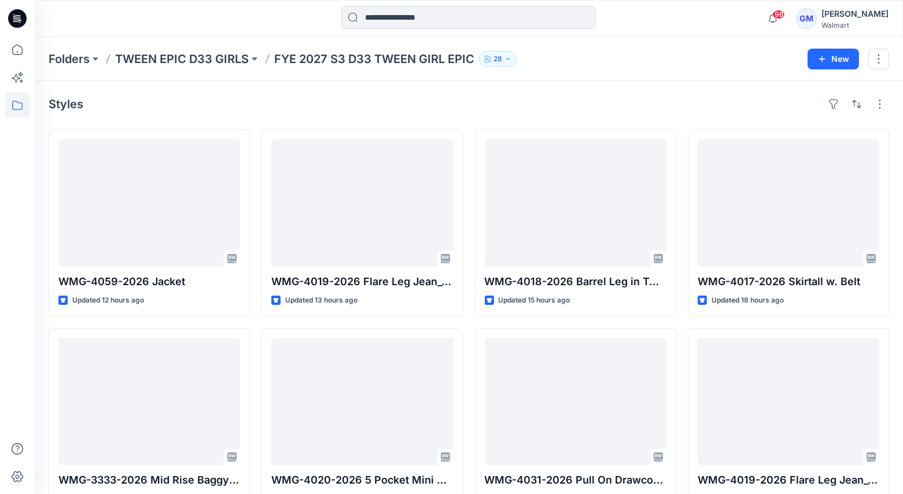
scroll to position [32, 0]
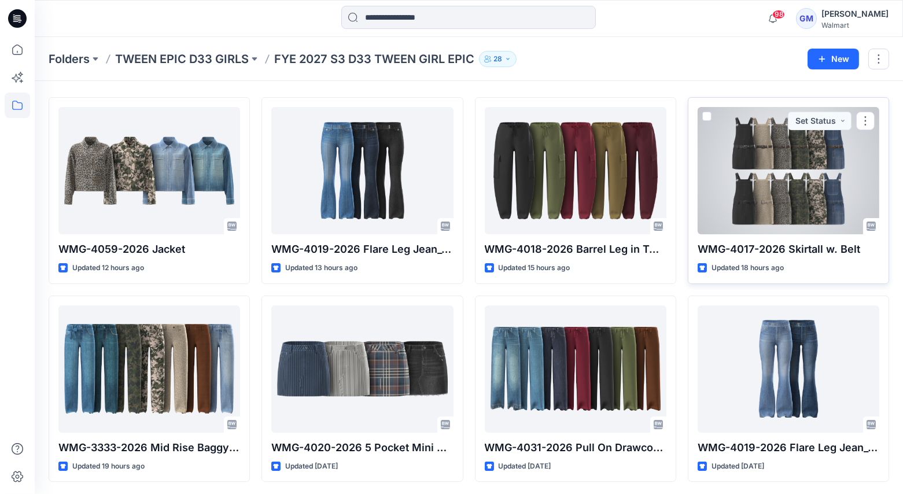
click at [722, 161] on div at bounding box center [788, 170] width 182 height 127
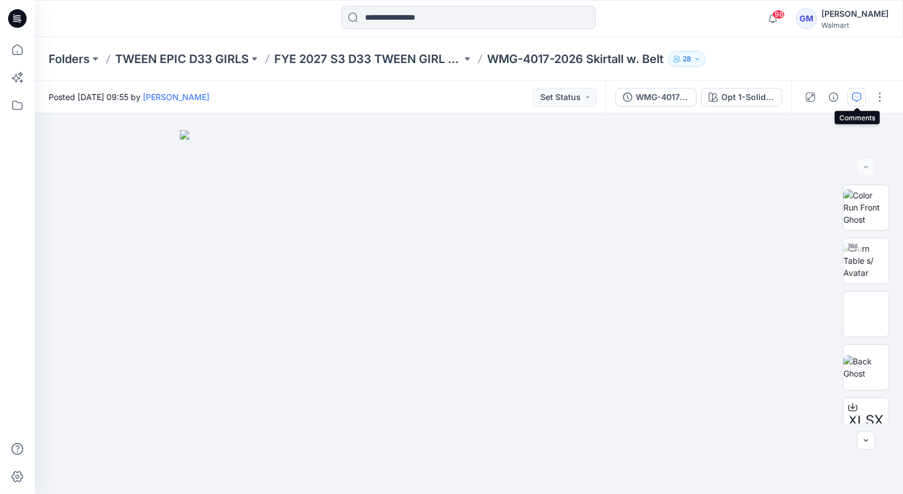
click at [859, 96] on icon "button" at bounding box center [856, 97] width 9 height 9
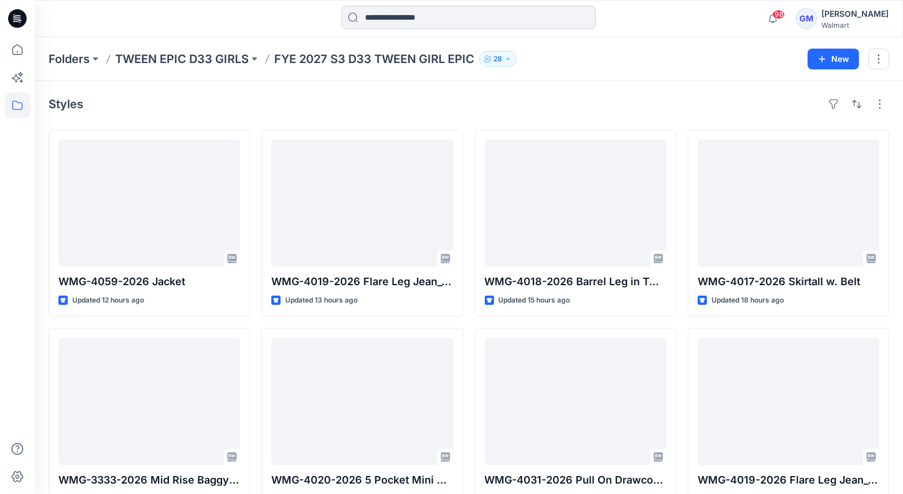
scroll to position [32, 0]
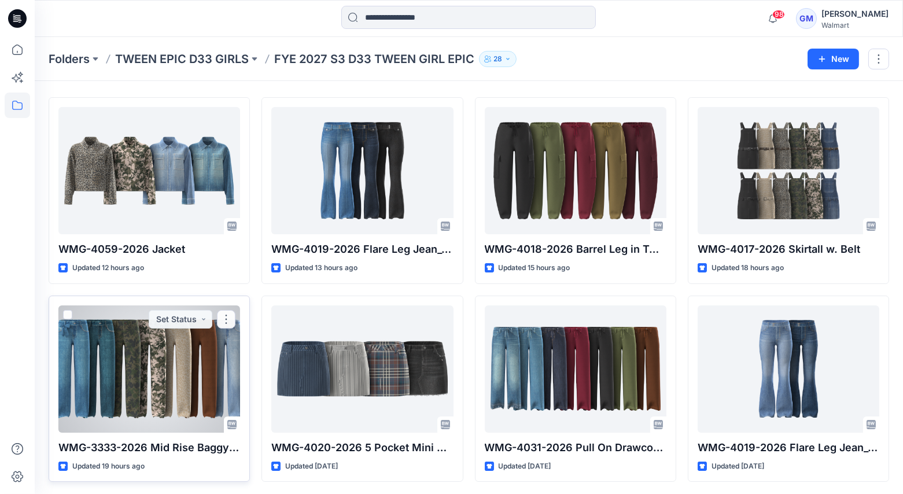
click at [141, 375] on div at bounding box center [149, 368] width 182 height 127
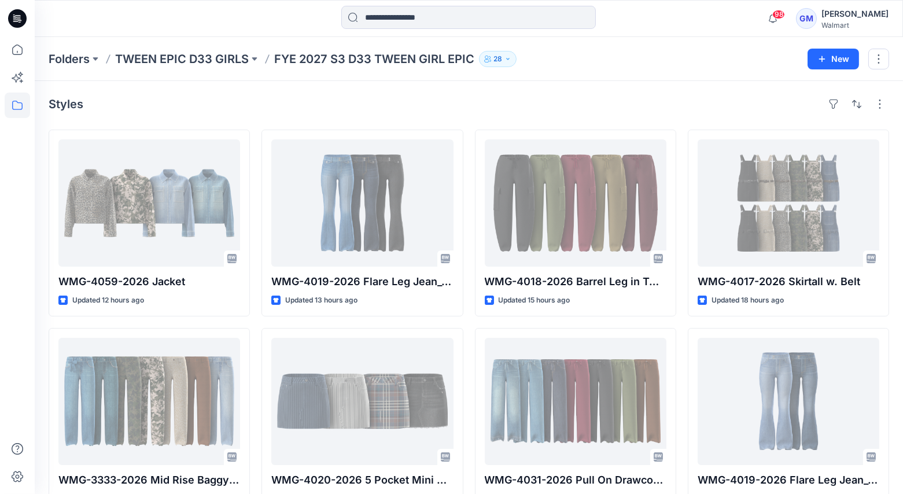
scroll to position [32, 0]
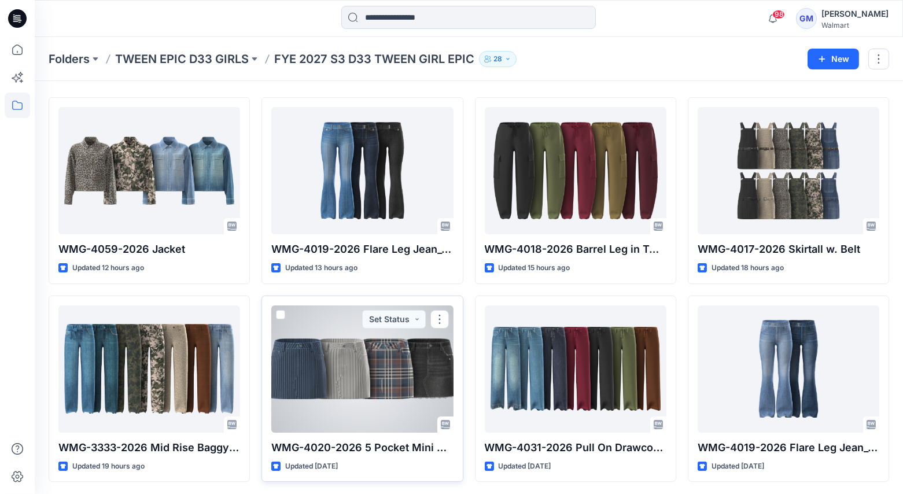
click at [328, 358] on div at bounding box center [362, 368] width 182 height 127
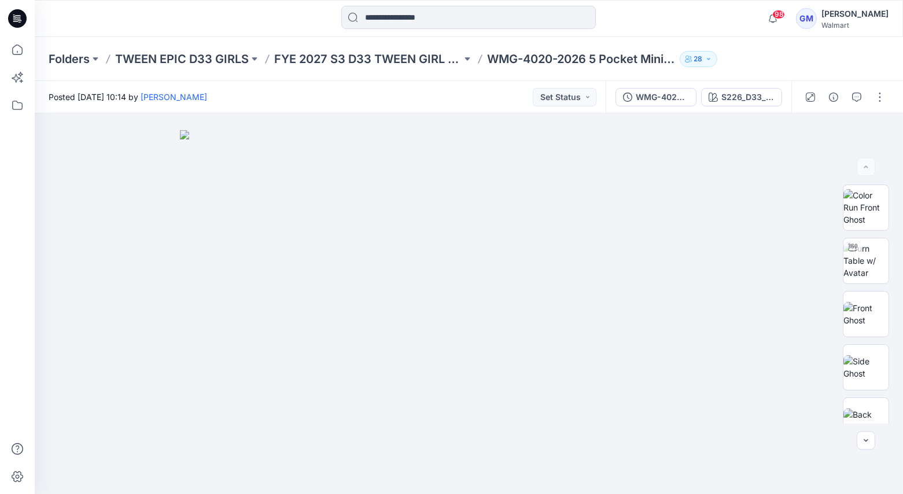
scroll to position [32, 0]
